Goal: Navigation & Orientation: Find specific page/section

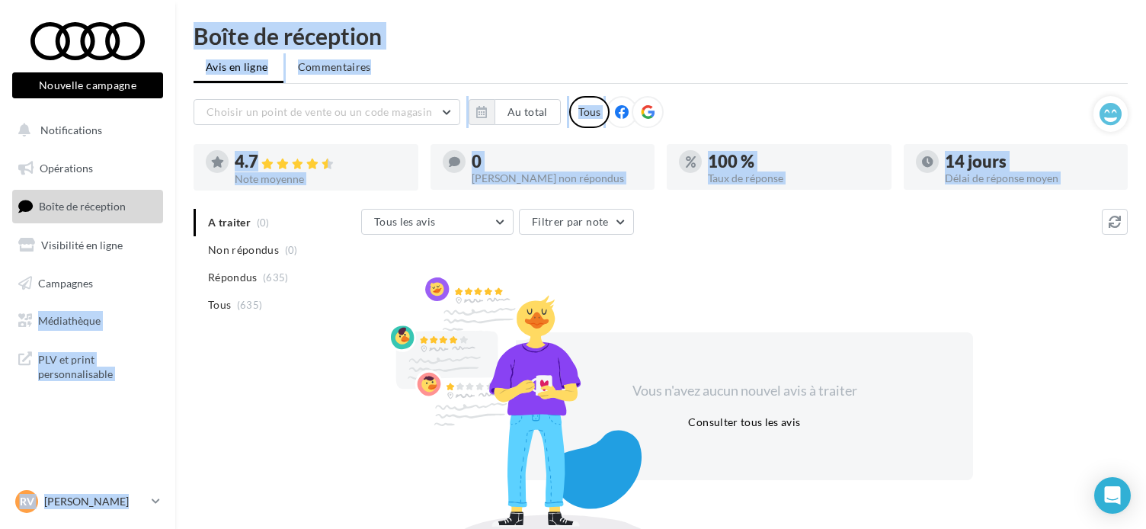
drag, startPoint x: 18, startPoint y: 360, endPoint x: 679, endPoint y: 573, distance: 695.0
click at [679, 528] on html "Nouvelle campagne Nouvelle campagne Notifications Opérations Boîte de réception…" at bounding box center [573, 264] width 1146 height 529
click at [235, 341] on div "A traiter (0) Non répondus (0) Répondus (635) Tous (635)" at bounding box center [278, 276] width 168 height 134
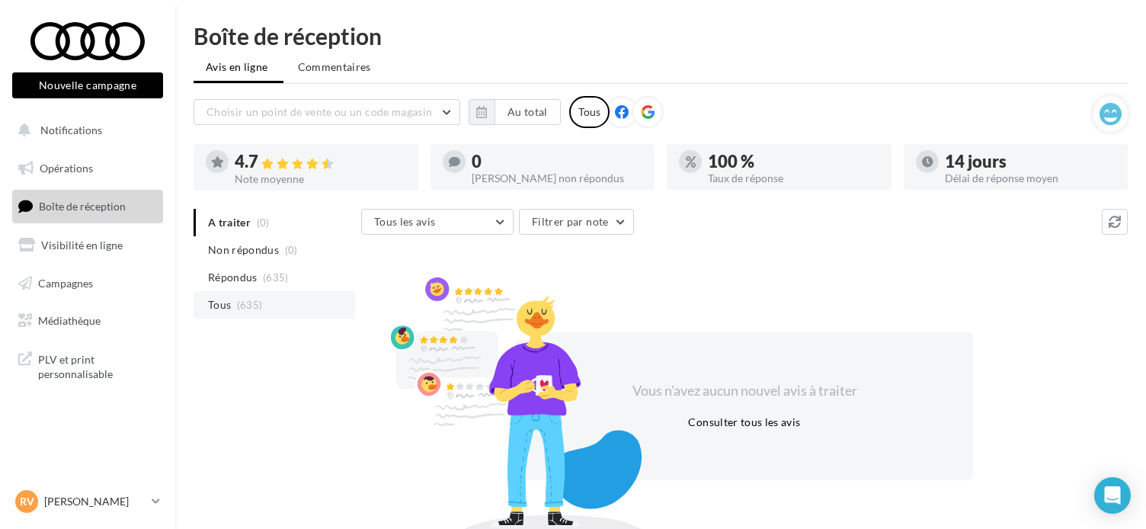
click at [237, 311] on li "Tous (635)" at bounding box center [275, 304] width 162 height 27
